Goal: Task Accomplishment & Management: Use online tool/utility

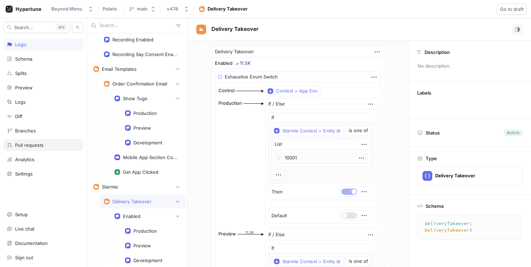
click at [46, 146] on div "Pull requests" at bounding box center [43, 145] width 73 height 6
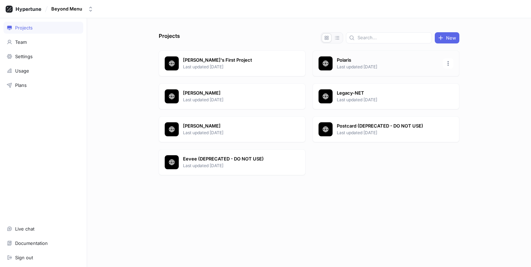
click at [349, 69] on p "Last updated [DATE]" at bounding box center [388, 67] width 102 height 6
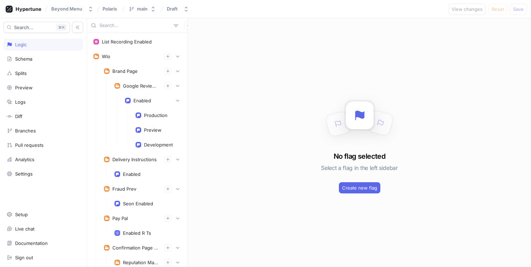
click at [125, 28] on input "text" at bounding box center [134, 25] width 71 height 7
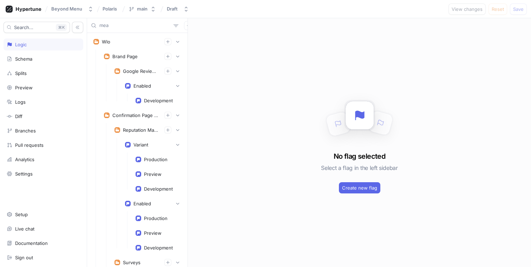
type input "meal"
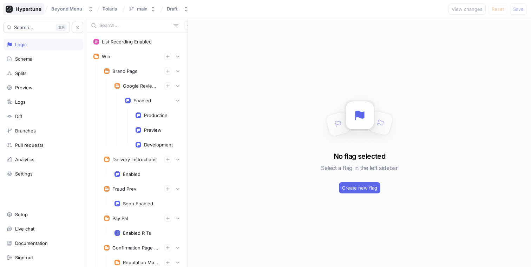
click at [33, 8] on icon at bounding box center [24, 9] width 36 height 7
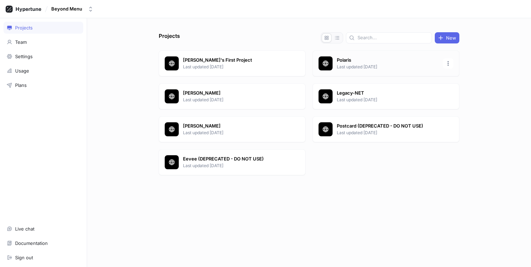
click at [393, 69] on p "Last updated [DATE]" at bounding box center [388, 67] width 102 height 6
click at [352, 71] on div "Polaris Last updated [DATE]" at bounding box center [385, 64] width 147 height 26
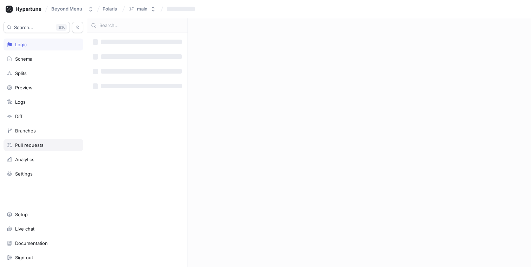
click at [39, 147] on div "Pull requests" at bounding box center [29, 145] width 28 height 6
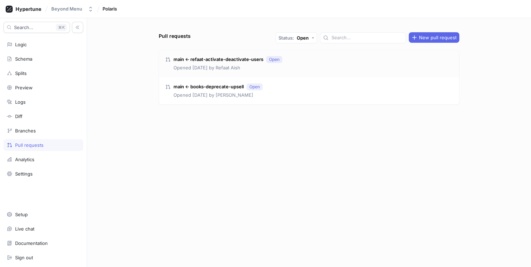
click at [321, 66] on div "main ← refaat-activate-deactivate-users Open Opened 1 day ago by Refaat Aish" at bounding box center [309, 63] width 300 height 27
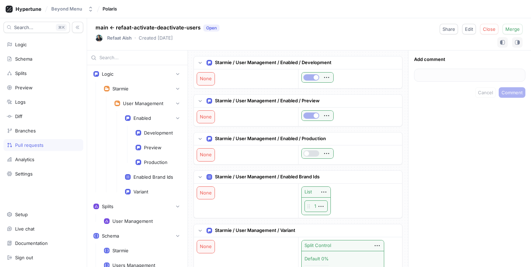
click at [385, 29] on div "main ← refaat-activate-deactivate-users Open Refaat Aish ‧ Created 1 day ago Sh…" at bounding box center [309, 34] width 444 height 32
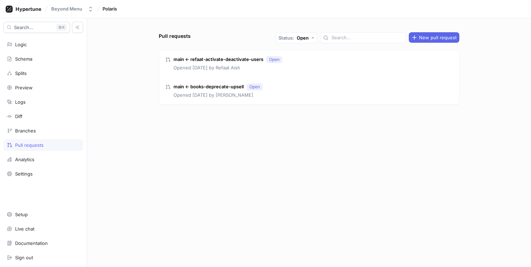
click at [315, 66] on div "main ← refaat-activate-deactivate-users Open Opened [DATE] by Refaat Aish" at bounding box center [309, 63] width 300 height 27
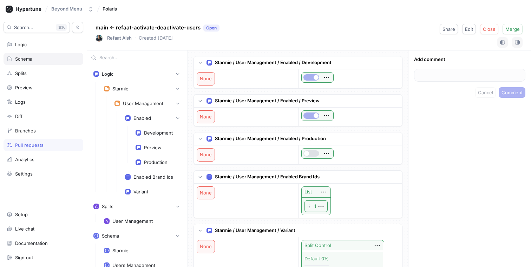
click at [40, 61] on div "Schema" at bounding box center [43, 59] width 73 height 6
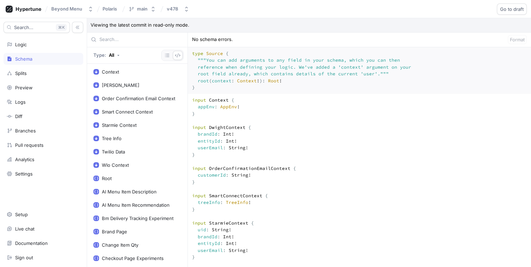
click at [18, 60] on div "Schema" at bounding box center [23, 59] width 17 height 6
click at [138, 10] on div "main" at bounding box center [142, 9] width 11 height 6
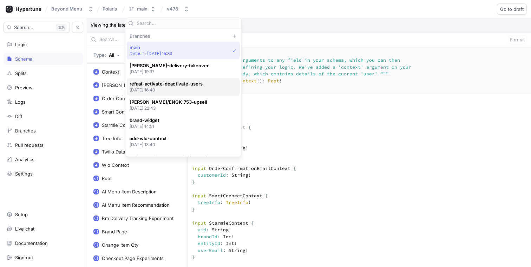
click at [187, 90] on p "2025-09-15 at 16:40" at bounding box center [166, 90] width 73 height 6
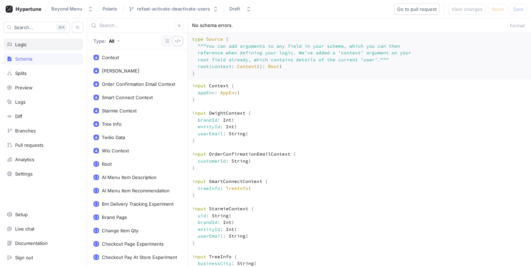
click at [58, 48] on div "Logic" at bounding box center [44, 45] width 80 height 12
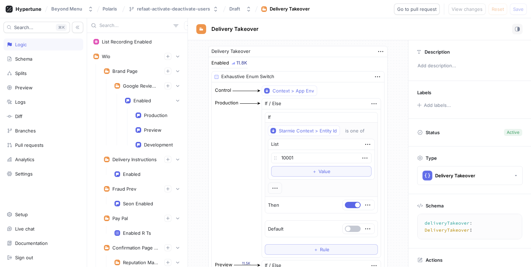
click at [115, 28] on input "text" at bounding box center [134, 25] width 71 height 7
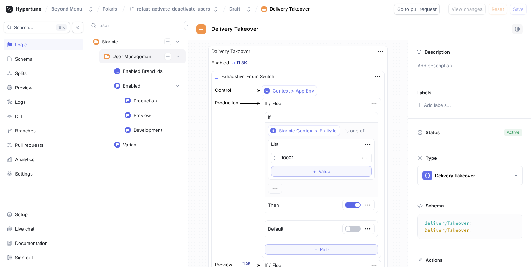
type input "user"
click at [122, 53] on div "User Management" at bounding box center [142, 56] width 77 height 7
type textarea "userManagement: UsersManagement!"
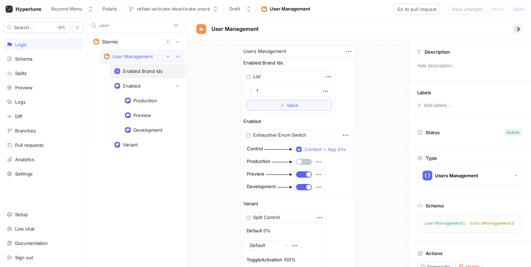
type textarea "x"
click at [136, 85] on div "Enabled" at bounding box center [132, 86] width 18 height 6
type textarea "enabled: Boolean!"
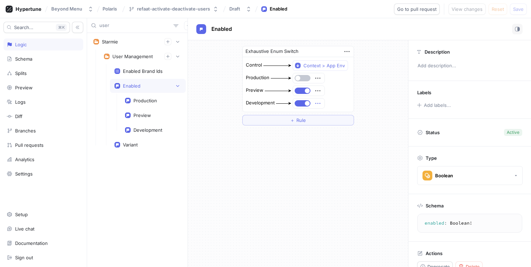
click at [318, 105] on icon "button" at bounding box center [318, 104] width 8 height 8
click at [210, 114] on div "Exhaustive Enum Switch Control Context > App Env Production Preview Development…" at bounding box center [298, 85] width 220 height 91
click at [346, 50] on icon "button" at bounding box center [347, 52] width 8 height 8
click at [331, 42] on div "Exhaustive Enum Switch Control Context > App Env Production Preview Development…" at bounding box center [298, 85] width 123 height 91
click at [279, 122] on button "＋ Rule" at bounding box center [298, 120] width 112 height 11
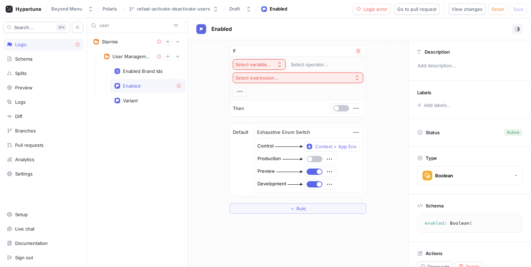
click at [271, 62] on div "Select variable..." at bounding box center [254, 65] width 39 height 6
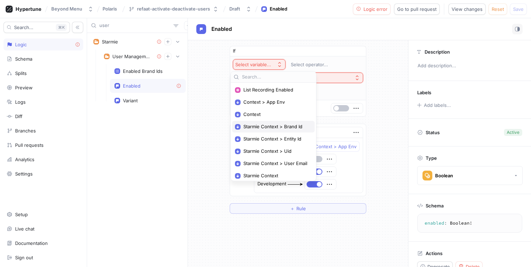
click at [278, 129] on span "Starmie Context > Brand Id" at bounding box center [275, 127] width 65 height 6
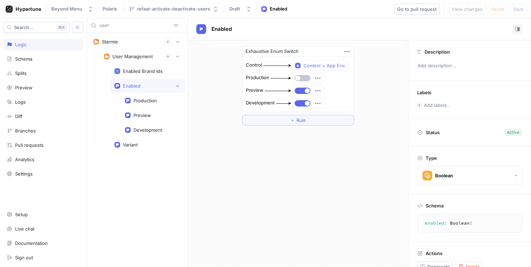
click at [144, 91] on div "Enabled" at bounding box center [148, 86] width 76 height 14
click at [317, 103] on icon "button" at bounding box center [318, 104] width 8 height 8
click at [347, 52] on div "Exhaustive Enum Switch Control Context > App Env Production Preview Development" at bounding box center [298, 79] width 112 height 66
click at [349, 51] on icon "button" at bounding box center [347, 52] width 8 height 8
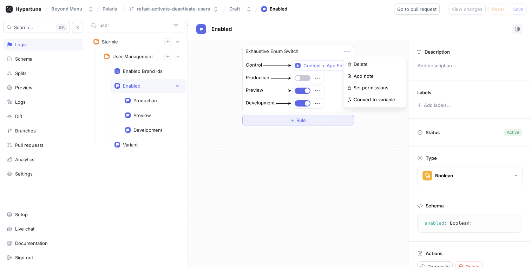
click at [311, 121] on div "Exhaustive Enum Switch Control Context > App Env Production Preview Development…" at bounding box center [298, 86] width 112 height 80
click at [298, 122] on span "Rule" at bounding box center [300, 120] width 9 height 4
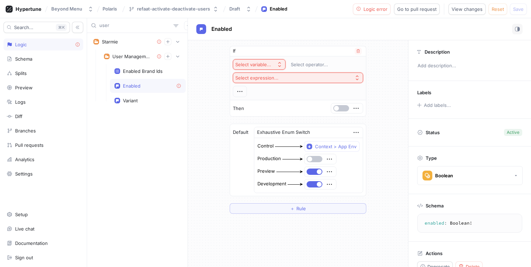
click at [271, 64] on div "Select variable..." at bounding box center [254, 65] width 39 height 6
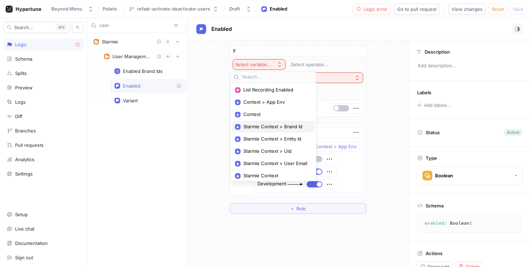
click at [289, 126] on span "Starmie Context > Brand Id" at bounding box center [275, 127] width 65 height 6
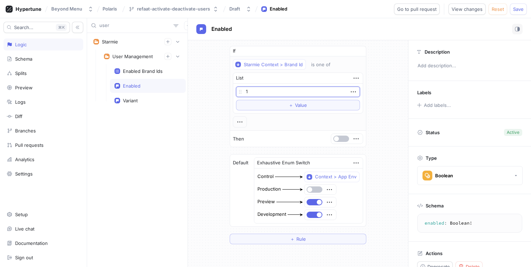
type input "1"
click at [206, 93] on div "If Starmie Context > Brand Id is one of List 1 To pick up a draggable item, pre…" at bounding box center [298, 145] width 220 height 210
click at [334, 140] on span "button" at bounding box center [336, 139] width 5 height 5
click at [336, 140] on button "button" at bounding box center [341, 139] width 16 height 6
click at [356, 139] on icon "button" at bounding box center [356, 139] width 8 height 8
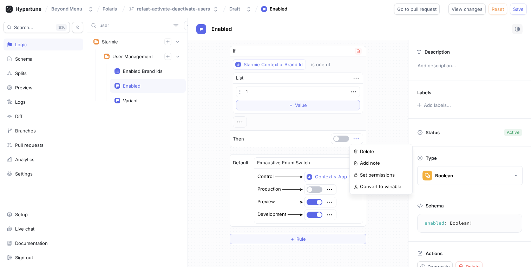
click at [356, 139] on icon "button" at bounding box center [356, 139] width 8 height 8
click at [337, 139] on button "button" at bounding box center [341, 139] width 16 height 6
click at [155, 71] on div "Enabled Brand Ids" at bounding box center [143, 71] width 40 height 6
type textarea "enabledBrandIds: [String!]!"
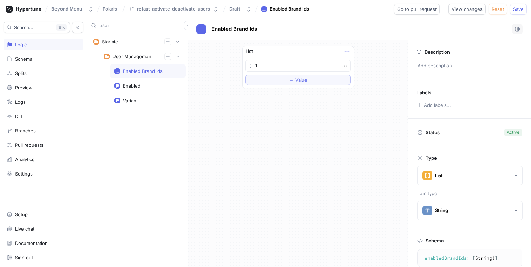
type textarea "x"
click at [153, 82] on div "Enabled" at bounding box center [148, 86] width 76 height 14
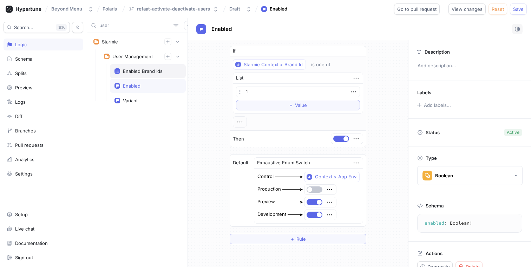
click at [152, 71] on div "Enabled Brand Ids" at bounding box center [143, 71] width 40 height 6
type textarea "enabledBrandIds: [String!]!"
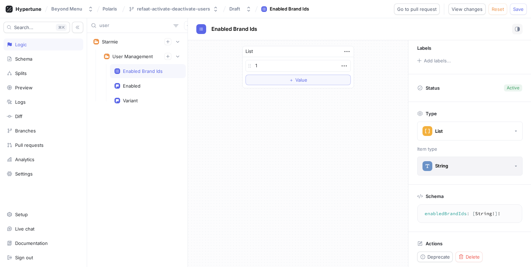
scroll to position [48, 0]
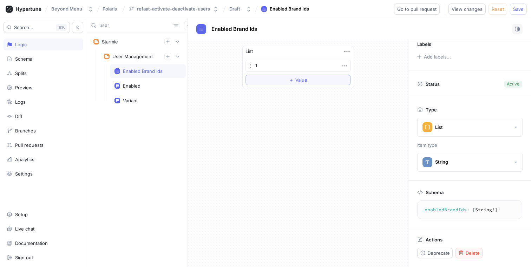
click at [476, 254] on span "Delete" at bounding box center [472, 253] width 14 height 4
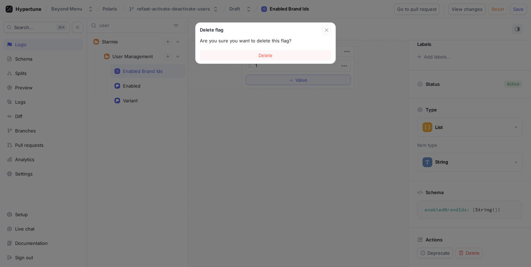
type textarea "x"
click at [268, 54] on span "Delete" at bounding box center [265, 55] width 14 height 4
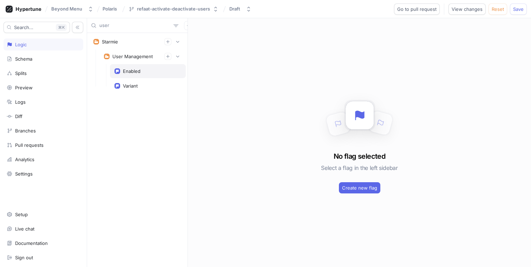
click at [153, 70] on div "Enabled" at bounding box center [147, 71] width 67 height 6
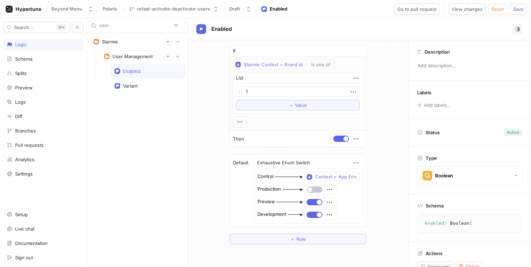
click at [203, 109] on div "If Starmie Context > Brand Id is one of List 1 To pick up a draggable item, pre…" at bounding box center [298, 145] width 220 height 210
click at [521, 10] on span "Save" at bounding box center [518, 9] width 11 height 4
drag, startPoint x: 253, startPoint y: 91, endPoint x: 238, endPoint y: 90, distance: 15.1
click at [238, 90] on div "1" at bounding box center [298, 92] width 124 height 11
type input "1"
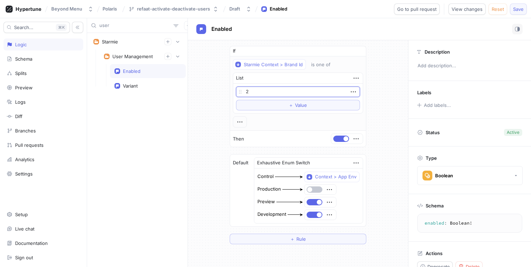
type input "2"
click at [516, 11] on span "Save" at bounding box center [518, 9] width 11 height 4
click at [333, 66] on icon "button" at bounding box center [335, 64] width 4 height 4
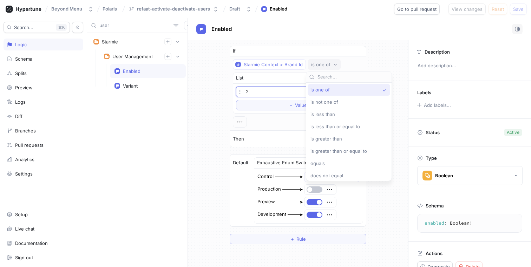
click at [383, 61] on div "If Starmie Context > Brand Id is one of List 2 To pick up a draggable item, pre…" at bounding box center [298, 145] width 220 height 210
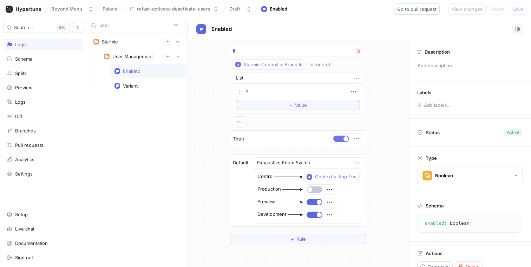
click at [337, 140] on button "button" at bounding box center [341, 139] width 16 height 6
click at [354, 138] on icon "button" at bounding box center [356, 139] width 8 height 8
click at [381, 106] on div "If Starmie Context > Brand Id is one of List 2 To pick up a draggable item, pre…" at bounding box center [298, 145] width 220 height 210
drag, startPoint x: 240, startPoint y: 49, endPoint x: 238, endPoint y: 133, distance: 84.6
click at [238, 133] on div "If Starmie Context > Brand Id is one of List 2 To pick up a draggable item, pre…" at bounding box center [298, 96] width 137 height 101
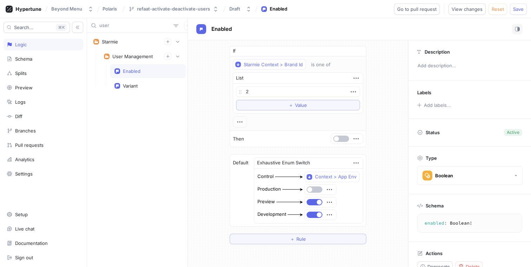
click at [181, 157] on div "Starmie User Management Enabled Variant" at bounding box center [137, 150] width 100 height 234
drag, startPoint x: 329, startPoint y: 167, endPoint x: 333, endPoint y: 147, distance: 19.6
click at [333, 147] on div "If Starmie Context > Brand Id is one of List 2 To pick up a draggable item, pre…" at bounding box center [298, 145] width 137 height 199
drag, startPoint x: 352, startPoint y: 163, endPoint x: 354, endPoint y: 114, distance: 49.2
click at [354, 114] on div "If Starmie Context > Brand Id is one of List 2 To pick up a draggable item, pre…" at bounding box center [298, 145] width 137 height 199
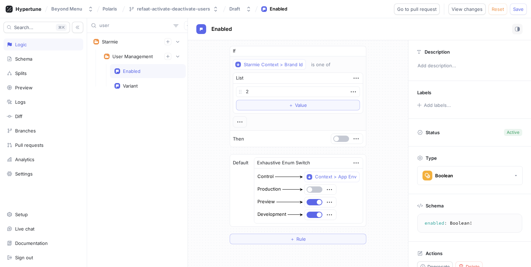
click at [212, 133] on div "If Starmie Context > Brand Id is one of List 2 To pick up a draggable item, pre…" at bounding box center [298, 145] width 220 height 210
click at [138, 26] on input "user" at bounding box center [134, 25] width 71 height 7
type input "deliveryTa"
click at [150, 67] on div "Enabled" at bounding box center [148, 71] width 76 height 14
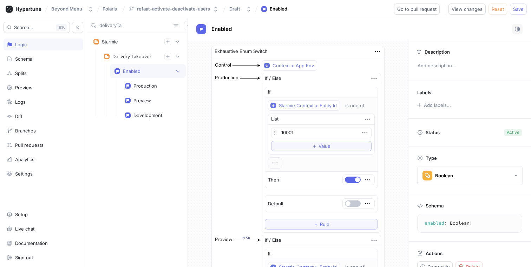
click at [132, 25] on input "deliveryTa" at bounding box center [134, 25] width 71 height 7
type input "userma"
click at [141, 77] on div "Enabled" at bounding box center [148, 71] width 76 height 14
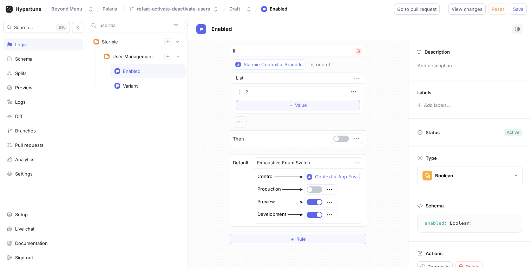
click at [356, 51] on icon "button" at bounding box center [358, 51] width 4 height 4
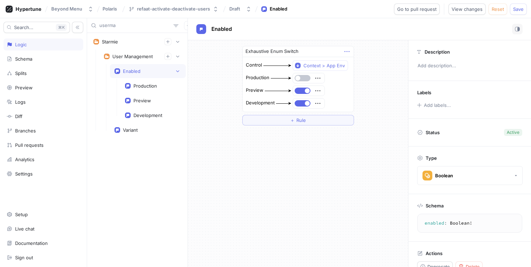
click at [346, 52] on icon "button" at bounding box center [347, 52] width 8 height 8
click at [318, 102] on icon "button" at bounding box center [318, 104] width 8 height 8
click at [294, 121] on div "Exhaustive Enum Switch Control Context > App Env Production Preview Development…" at bounding box center [298, 86] width 112 height 80
click at [295, 121] on div "＋ Rule" at bounding box center [298, 120] width 16 height 4
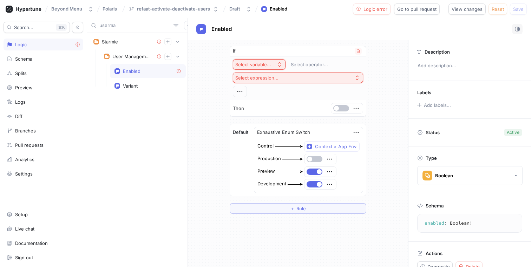
click at [270, 62] on div "Select variable..." at bounding box center [254, 65] width 39 height 6
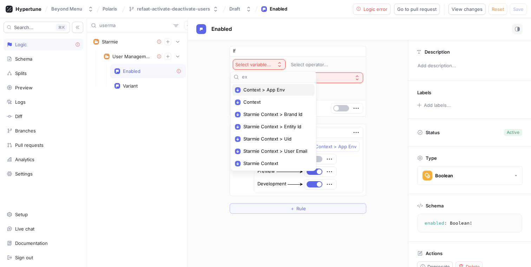
type input "ex"
click at [281, 90] on span "Context > App Env" at bounding box center [275, 90] width 65 height 6
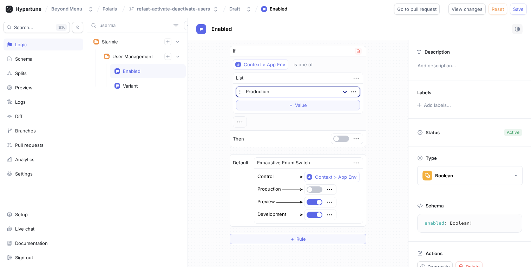
click at [342, 91] on icon at bounding box center [344, 91] width 7 height 7
click at [311, 124] on div "Development" at bounding box center [297, 127] width 123 height 11
click at [307, 107] on button "＋ Value" at bounding box center [298, 105] width 124 height 11
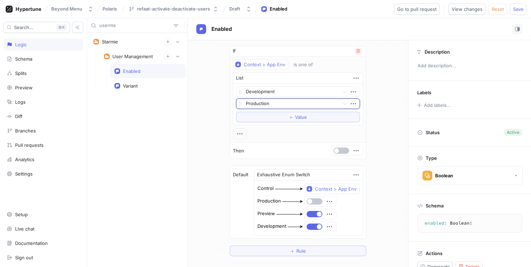
click at [356, 53] on icon "button" at bounding box center [358, 51] width 4 height 4
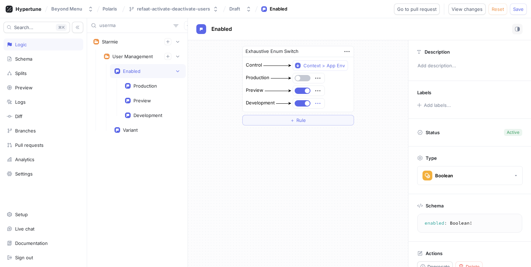
click at [317, 107] on icon "button" at bounding box center [318, 104] width 8 height 8
click at [278, 148] on div "Exhaustive Enum Switch Control Context > App Env Production Preview Development…" at bounding box center [298, 153] width 220 height 227
click at [37, 12] on icon at bounding box center [24, 9] width 36 height 7
click at [318, 79] on icon "button" at bounding box center [318, 78] width 8 height 8
click at [328, 91] on p "Delete" at bounding box center [331, 91] width 14 height 7
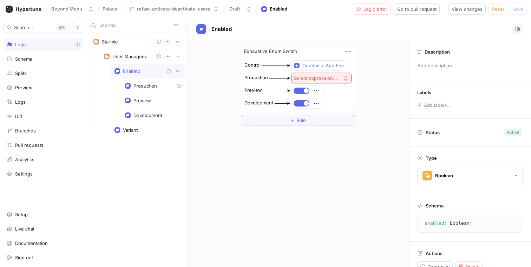
click at [331, 80] on div "Select expression..." at bounding box center [315, 78] width 43 height 6
click at [318, 116] on span "If / Else" at bounding box center [337, 116] width 65 height 6
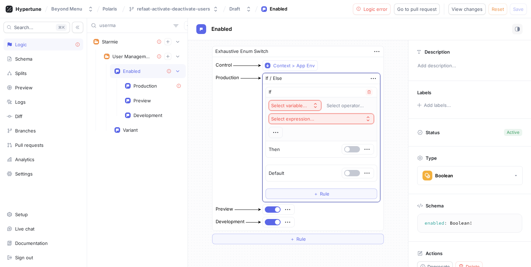
click at [303, 106] on div "Select variable..." at bounding box center [289, 106] width 36 height 6
click at [367, 92] on icon "button" at bounding box center [369, 92] width 4 height 4
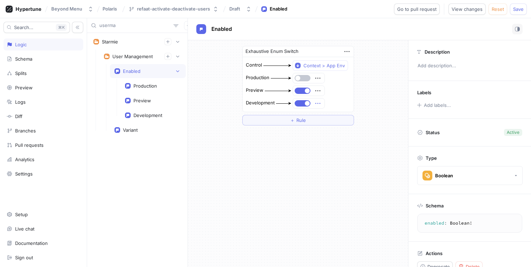
click at [317, 103] on icon "button" at bounding box center [318, 104] width 8 height 8
click at [326, 115] on p "Delete" at bounding box center [331, 116] width 14 height 7
click at [324, 104] on div "Select expression..." at bounding box center [315, 104] width 43 height 6
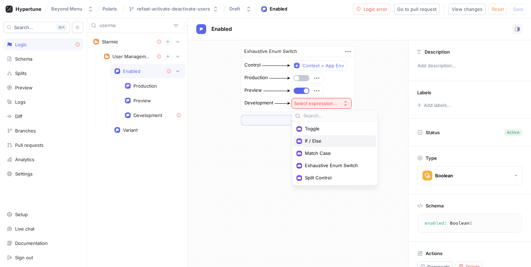
click at [318, 141] on span "If / Else" at bounding box center [337, 141] width 65 height 6
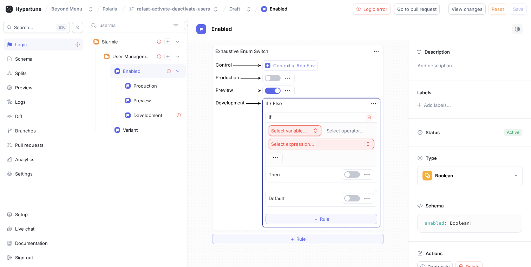
click at [300, 130] on div "Select variable..." at bounding box center [289, 131] width 36 height 6
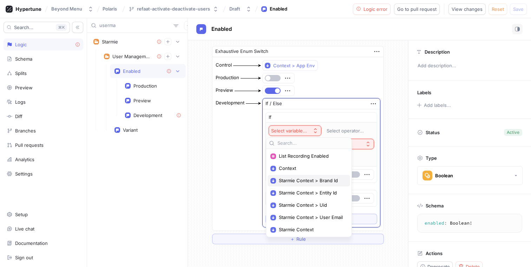
click at [318, 182] on span "Starmie Context > Brand Id" at bounding box center [311, 181] width 65 height 6
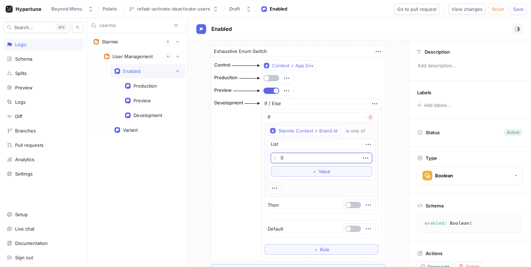
type input "2"
click at [230, 150] on div "Development If / Else If Starmie Context > Brand Id is one of List 1 To pick up…" at bounding box center [298, 178] width 168 height 161
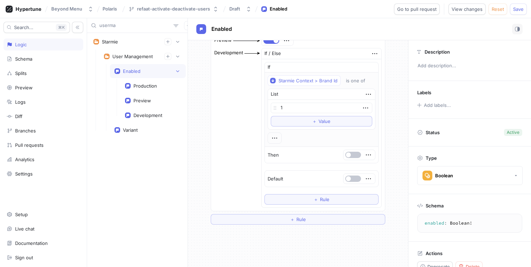
scroll to position [72, 0]
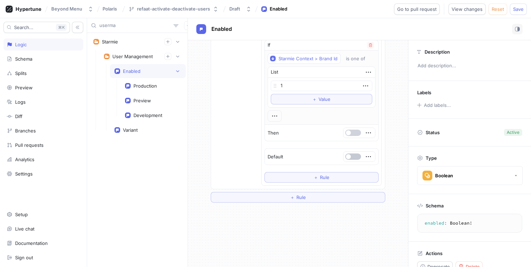
click at [353, 131] on button "button" at bounding box center [353, 133] width 16 height 6
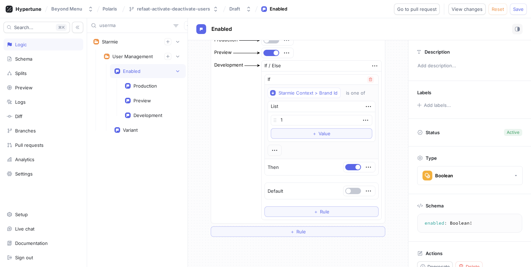
scroll to position [0, 0]
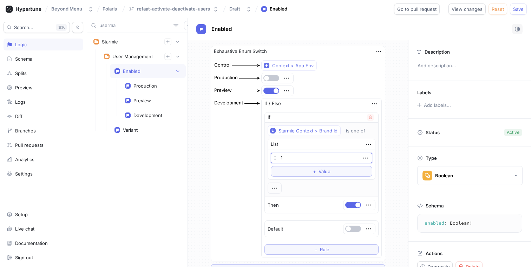
drag, startPoint x: 291, startPoint y: 158, endPoint x: 273, endPoint y: 157, distance: 18.3
click at [273, 157] on div "1" at bounding box center [321, 158] width 101 height 11
click at [513, 9] on span "Save" at bounding box center [518, 9] width 11 height 4
drag, startPoint x: 285, startPoint y: 156, endPoint x: 269, endPoint y: 154, distance: 15.5
click at [271, 154] on div "2" at bounding box center [321, 158] width 101 height 11
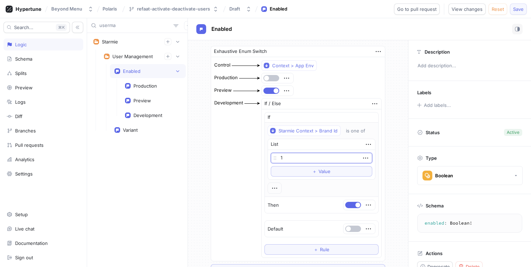
type input "1"
click at [517, 9] on span "Save" at bounding box center [518, 9] width 11 height 4
click at [300, 20] on div "Enabled" at bounding box center [359, 29] width 343 height 22
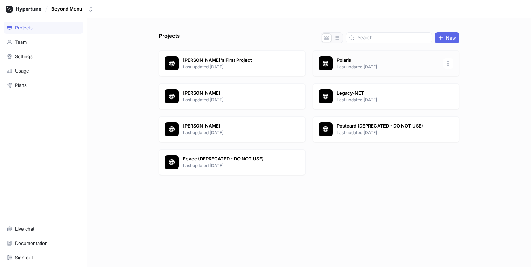
drag, startPoint x: 312, startPoint y: 61, endPoint x: 365, endPoint y: 68, distance: 53.5
click at [365, 68] on p "Last updated [DATE]" at bounding box center [388, 67] width 102 height 6
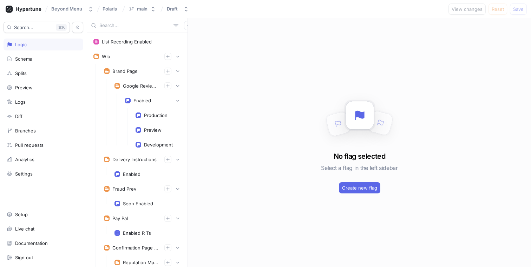
click at [122, 26] on input "text" at bounding box center [134, 25] width 71 height 7
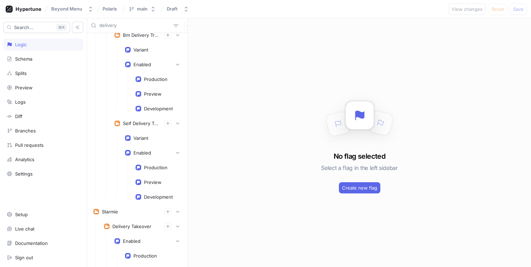
scroll to position [158, 0]
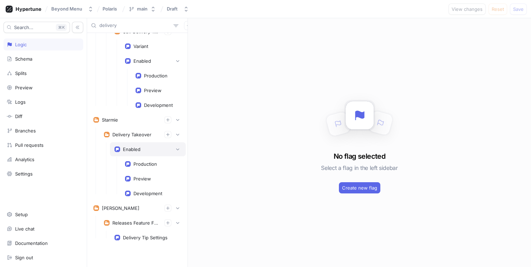
type input "delivery"
click at [133, 152] on div "Enabled" at bounding box center [132, 150] width 18 height 6
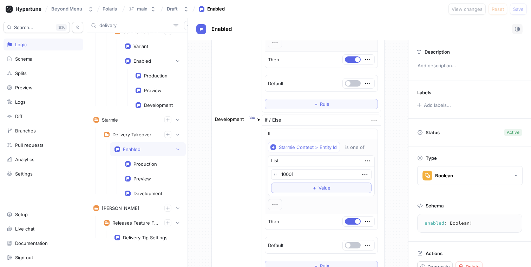
scroll to position [342, 0]
